Goal: Task Accomplishment & Management: Complete application form

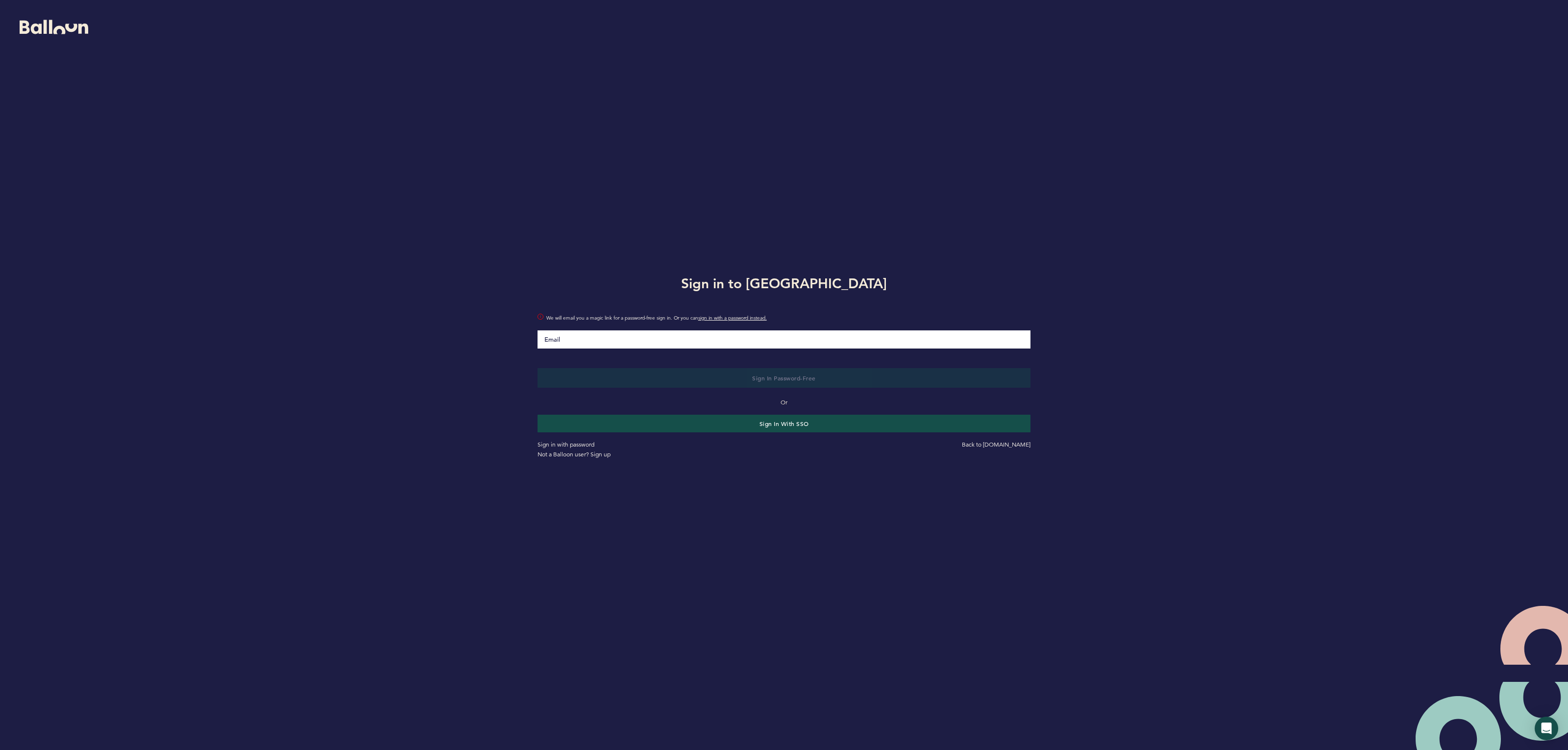
click at [784, 339] on input "Email" at bounding box center [784, 340] width 494 height 18
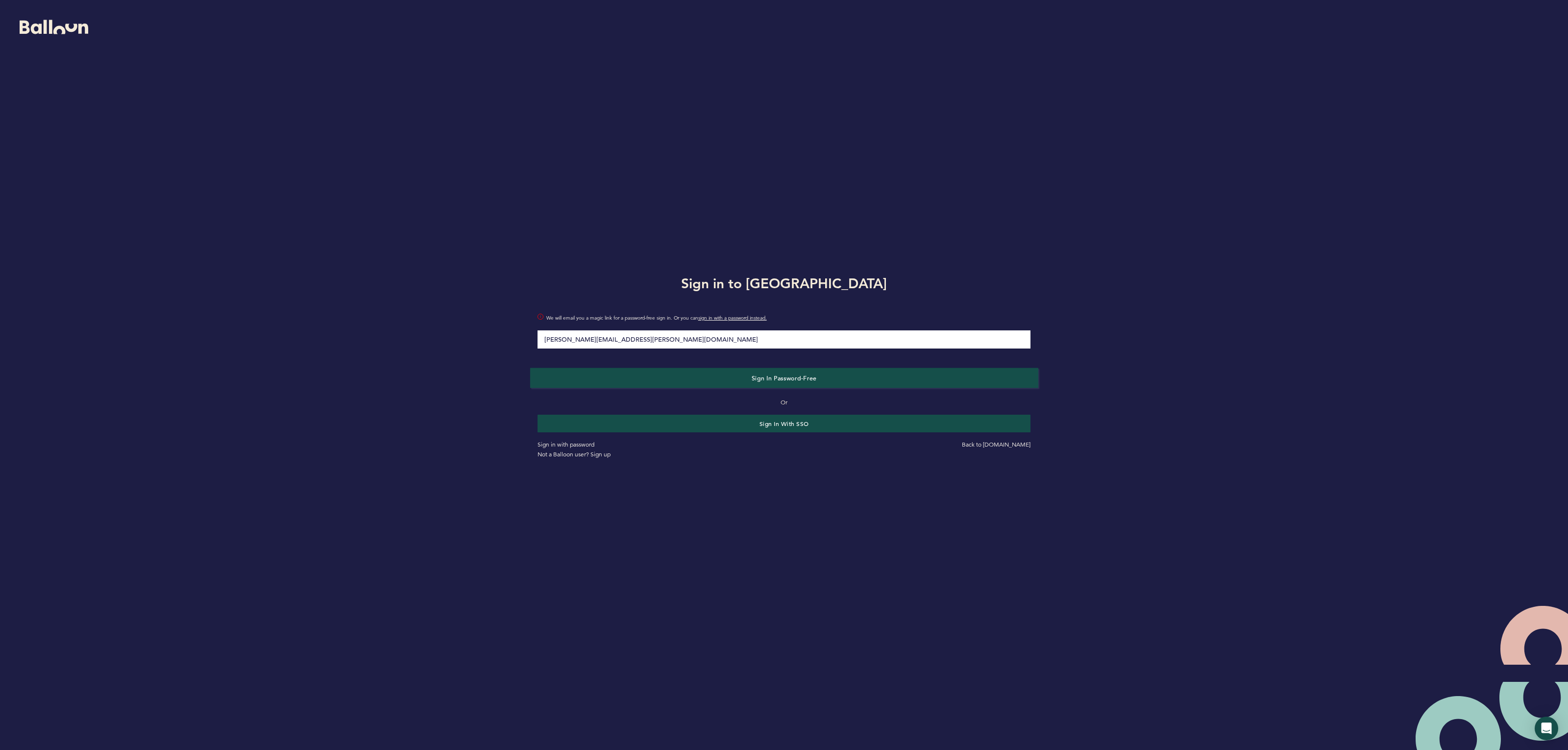
type input "[PERSON_NAME][EMAIL_ADDRESS][PERSON_NAME][DOMAIN_NAME]"
click at [762, 376] on span "Sign in Password-Free" at bounding box center [784, 377] width 65 height 8
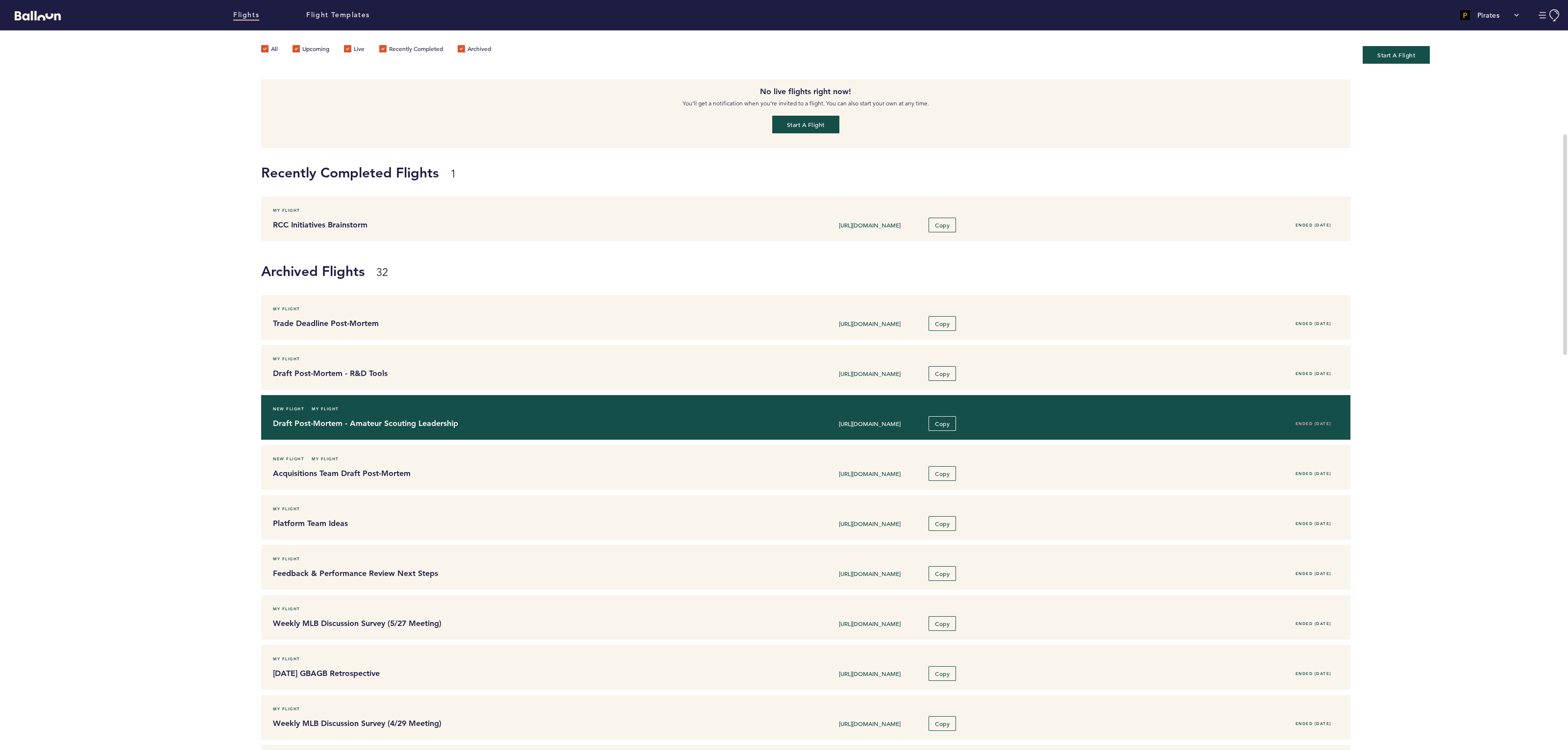
scroll to position [162, 0]
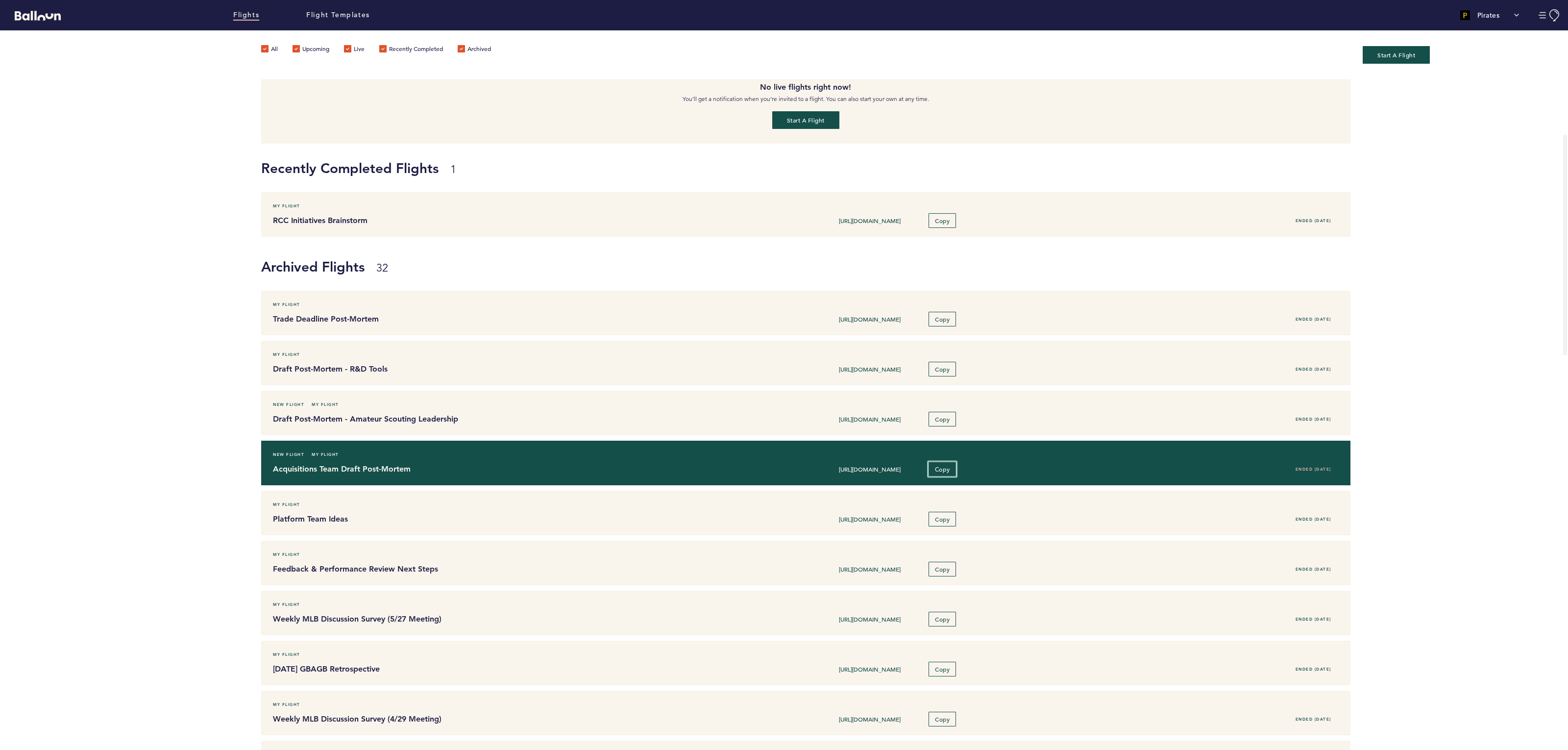
click at [951, 472] on button "Copy" at bounding box center [942, 469] width 28 height 16
click at [373, 471] on h4 "Acquisitions Team Draft Post-Mortem" at bounding box center [491, 469] width 435 height 12
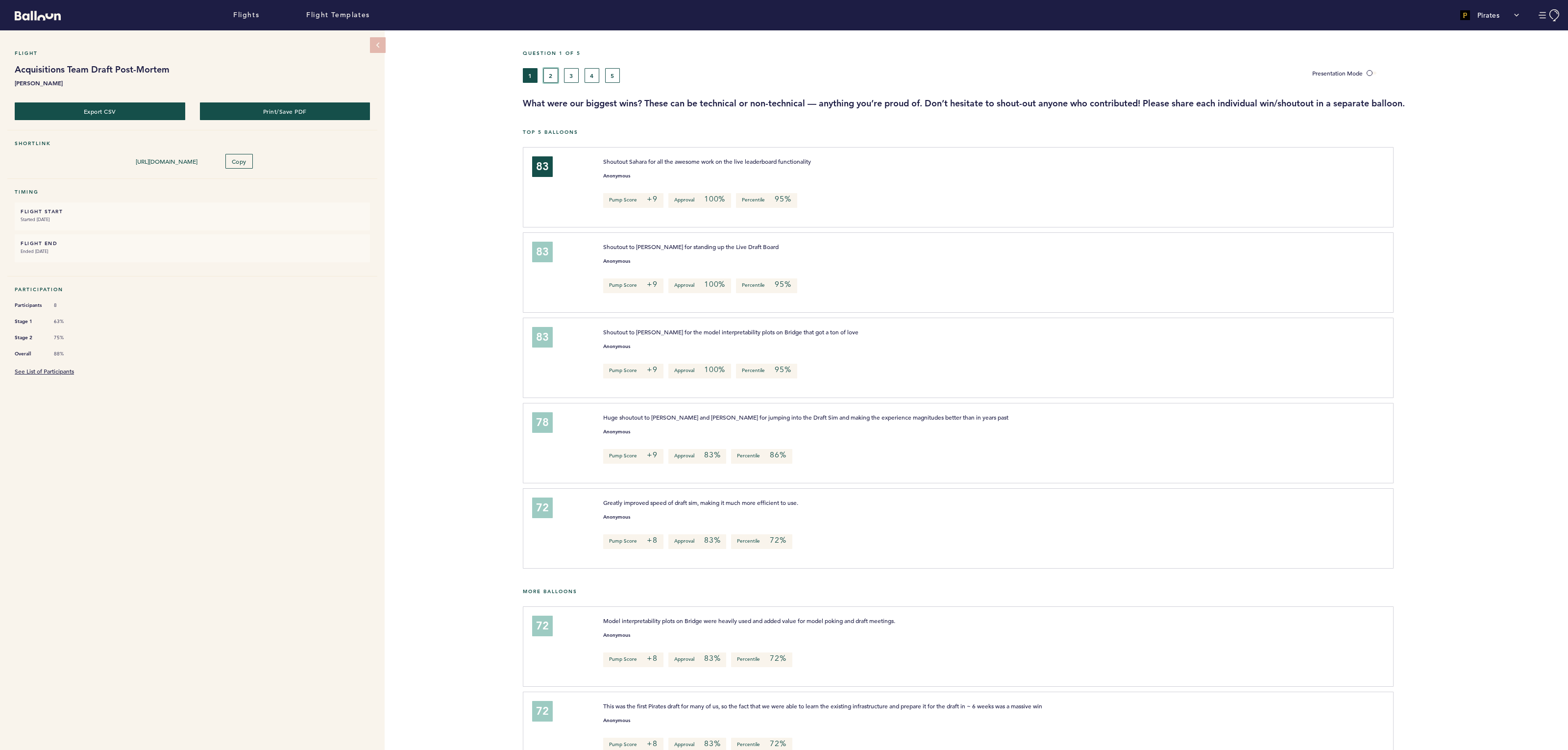
click at [553, 76] on button "2" at bounding box center [550, 75] width 15 height 15
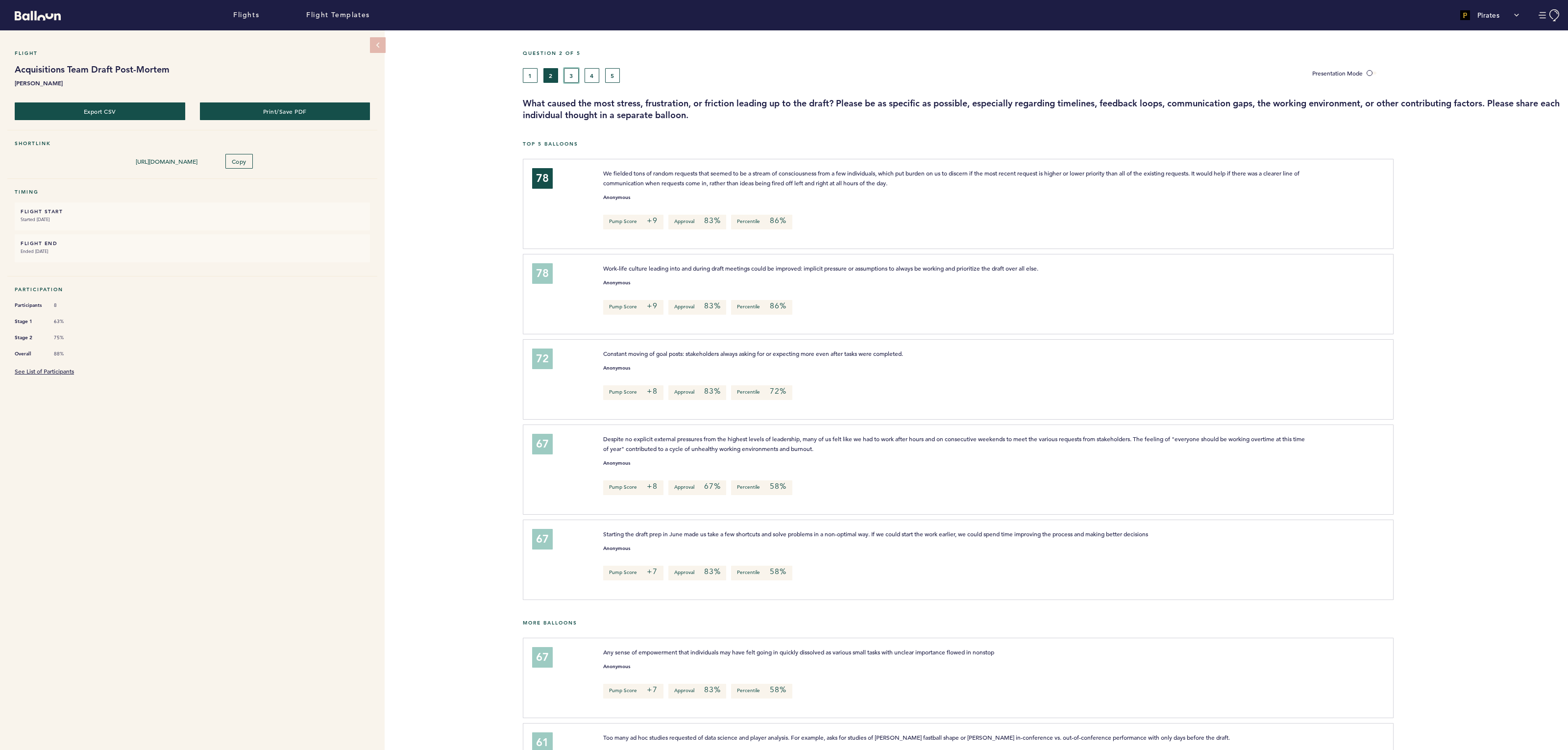
click at [574, 76] on button "3" at bounding box center [572, 75] width 15 height 15
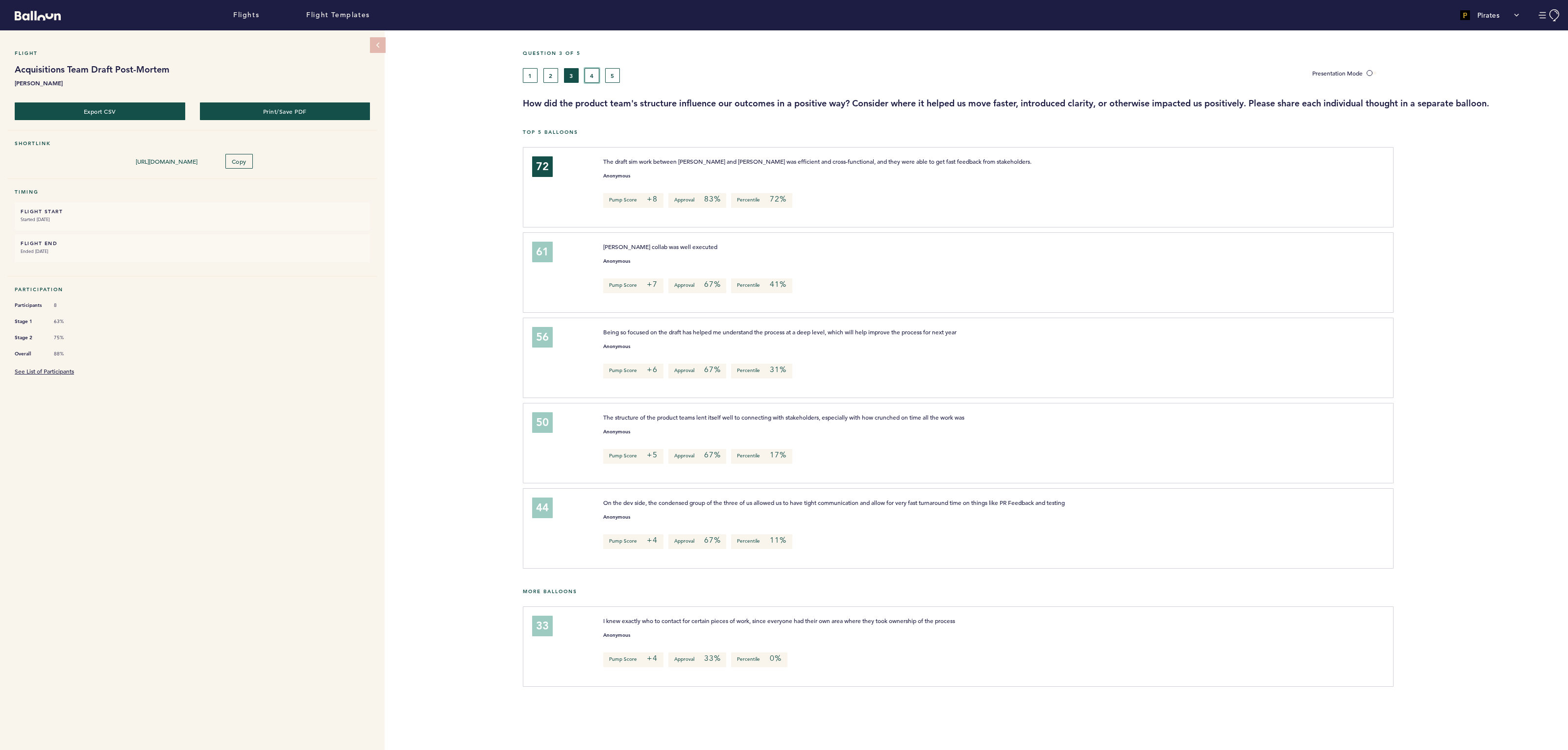
drag, startPoint x: 593, startPoint y: 74, endPoint x: 602, endPoint y: 74, distance: 9.0
click at [593, 74] on button "4" at bounding box center [592, 75] width 15 height 15
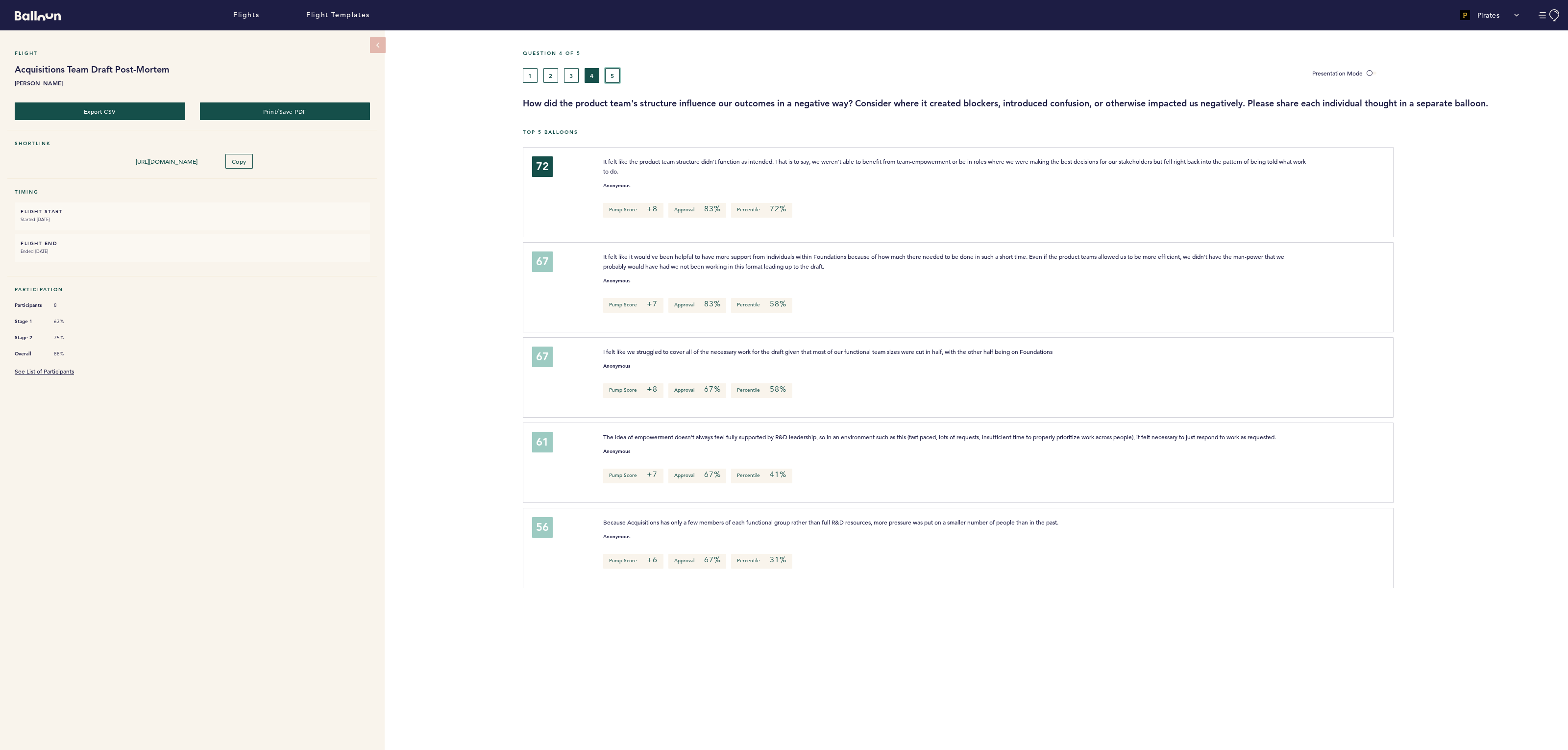
click at [616, 73] on button "5" at bounding box center [613, 75] width 15 height 15
